Goal: Information Seeking & Learning: Learn about a topic

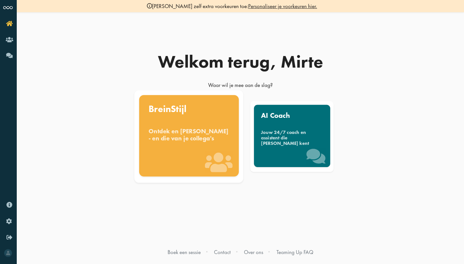
click at [201, 150] on div "BreinStijl Ontdek en benut jouw denkstijl - en die van je collega's" at bounding box center [189, 136] width 100 height 82
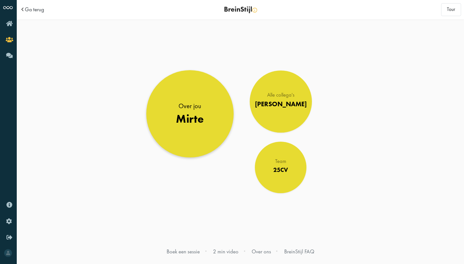
click at [200, 120] on div "Mirte" at bounding box center [190, 120] width 28 height 14
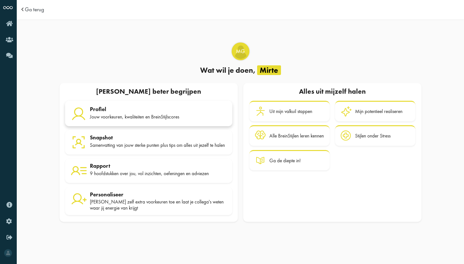
click at [163, 116] on div "Jouw voorkeuren, kwaliteiten en BreinStijlscores" at bounding box center [158, 117] width 137 height 6
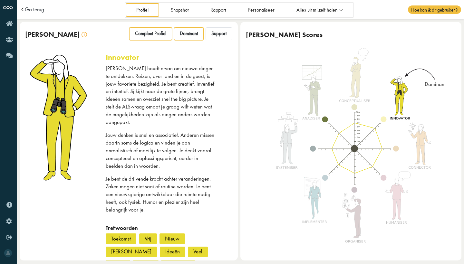
click at [154, 32] on span "Compleet Profiel" at bounding box center [150, 34] width 31 height 6
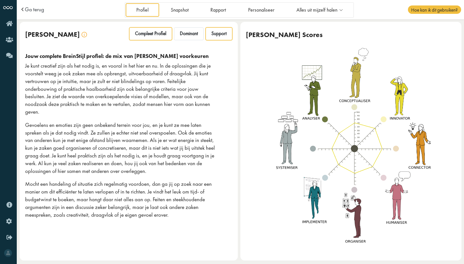
click at [227, 34] on div "Support" at bounding box center [219, 33] width 27 height 13
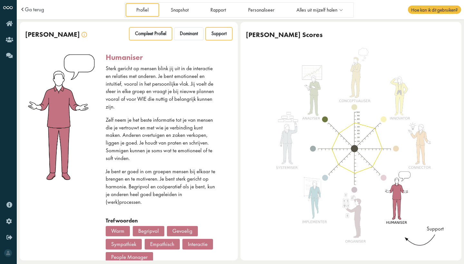
click at [144, 32] on span "Compleet Profiel" at bounding box center [150, 34] width 31 height 6
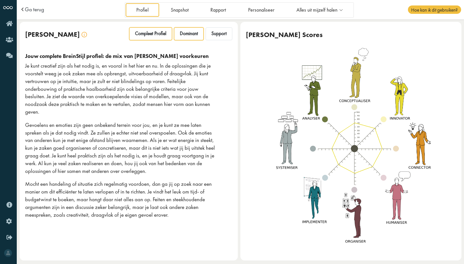
click at [174, 34] on div "Dominant" at bounding box center [189, 33] width 30 height 13
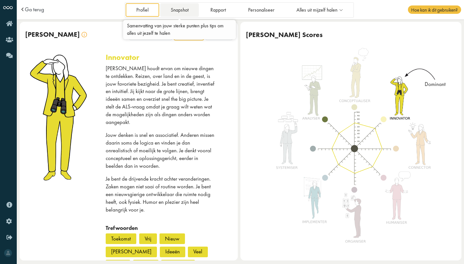
click at [178, 13] on link "Snapshot" at bounding box center [179, 9] width 39 height 13
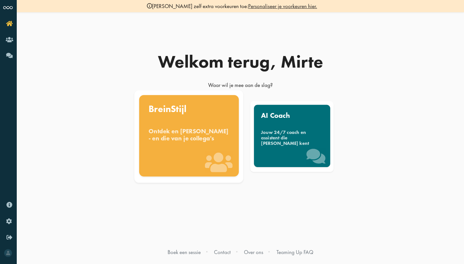
click at [206, 138] on div "Ontdek en benut jouw denkstijl - en die van je collega's" at bounding box center [189, 135] width 81 height 14
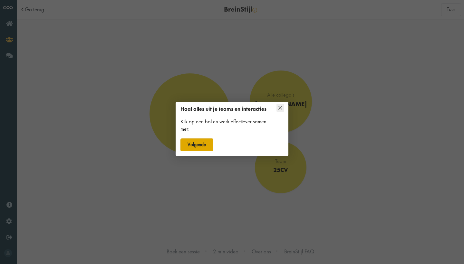
click at [208, 152] on button "Volgende" at bounding box center [197, 145] width 33 height 13
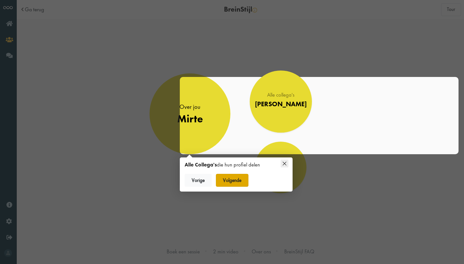
click at [234, 183] on button "Volgende" at bounding box center [232, 180] width 33 height 13
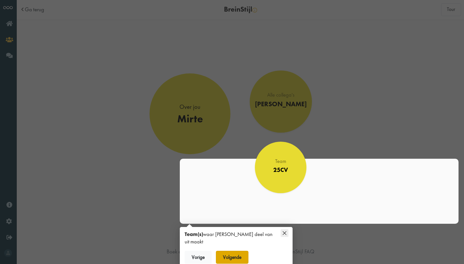
click at [244, 251] on button "Volgende" at bounding box center [232, 257] width 33 height 13
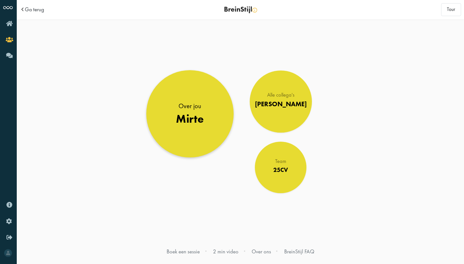
click at [199, 125] on link "Over jou Mirte" at bounding box center [189, 113] width 87 height 87
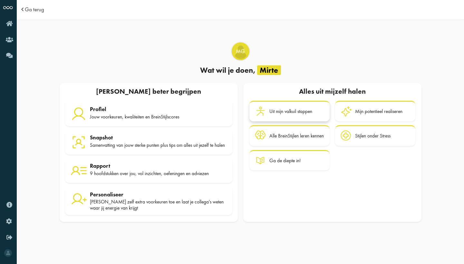
click at [277, 110] on div "Uit mijn valkuil stappen" at bounding box center [291, 112] width 43 height 6
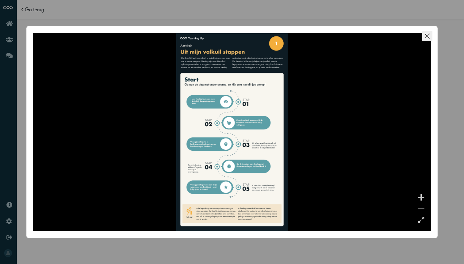
click at [428, 38] on icon "Close this dialog" at bounding box center [427, 36] width 10 height 10
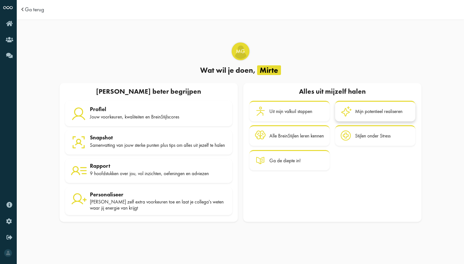
click at [387, 111] on div "Mijn potentieel realiseren" at bounding box center [378, 112] width 47 height 6
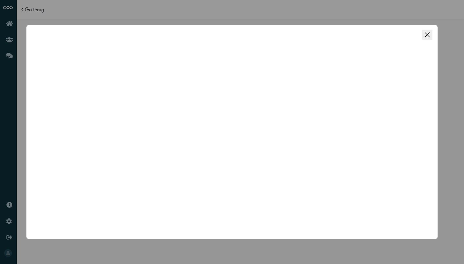
click at [426, 35] on icon "Close this dialog" at bounding box center [427, 35] width 10 height 10
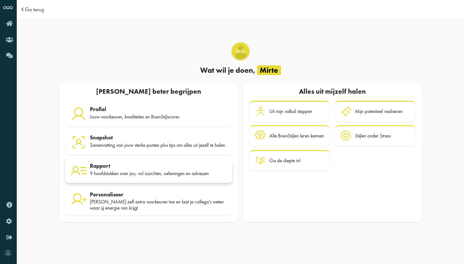
click at [129, 174] on div "9 hoofdstukken over jou, vol inzichten, oefeningen en adviezen" at bounding box center [158, 174] width 137 height 6
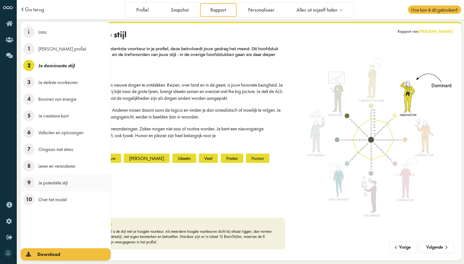
click at [30, 184] on span "9" at bounding box center [28, 182] width 11 height 11
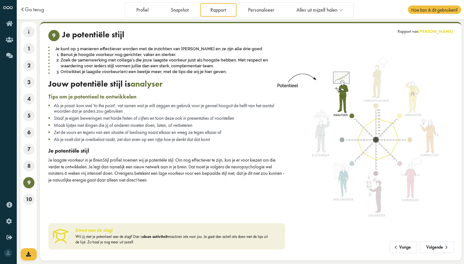
click at [203, 197] on div "9 Je potentiële stijl Je kunt op 3 manieren effectiever worden met de inzichten…" at bounding box center [165, 140] width 242 height 220
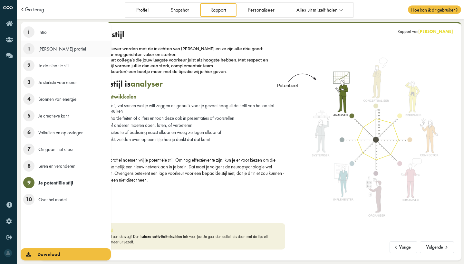
click at [29, 47] on span "1" at bounding box center [28, 48] width 11 height 11
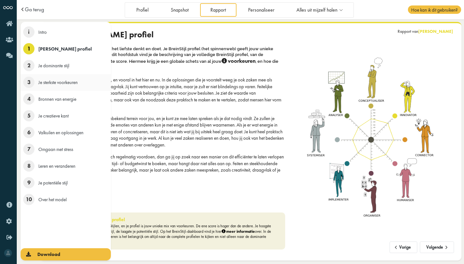
click at [55, 85] on span "Je sterkste voorkeuren" at bounding box center [57, 82] width 39 height 6
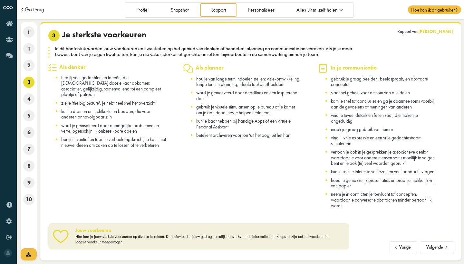
click at [215, 181] on div "Als planner hou je van lange termijndoelen stellen: visie-ontwikkeling, lange t…" at bounding box center [250, 139] width 135 height 151
